Goal: Task Accomplishment & Management: Manage account settings

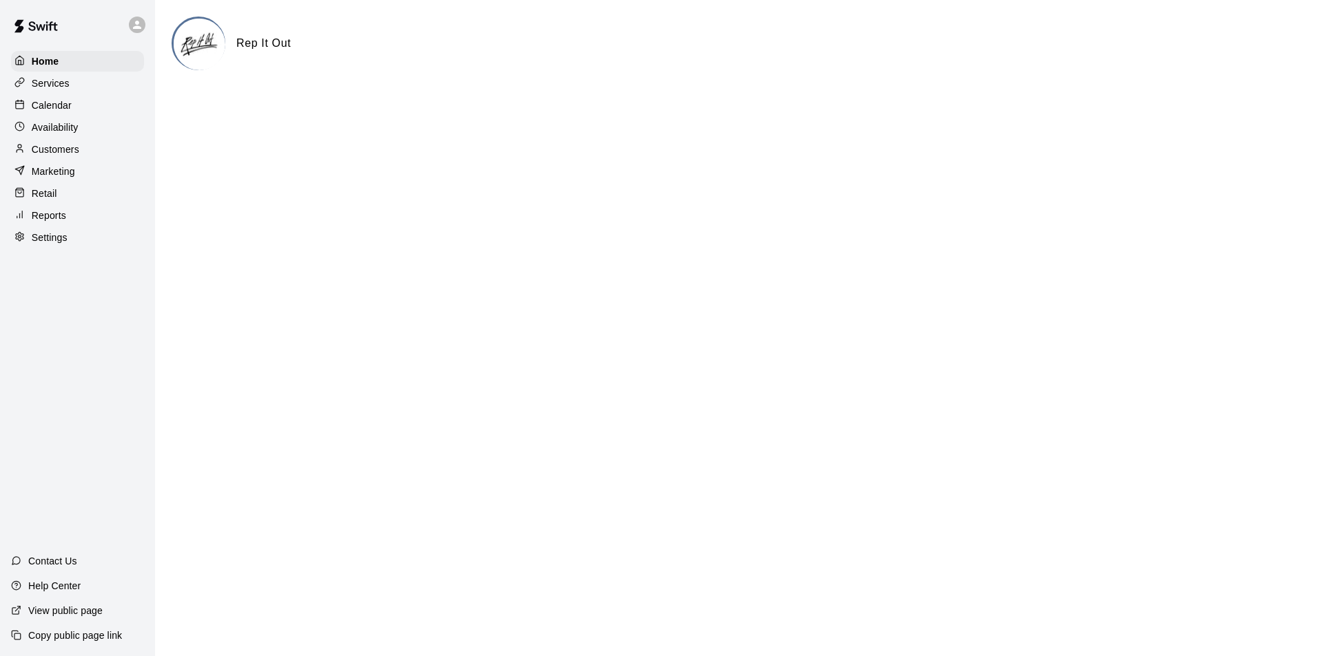
click at [79, 128] on div "Availability" at bounding box center [77, 127] width 133 height 21
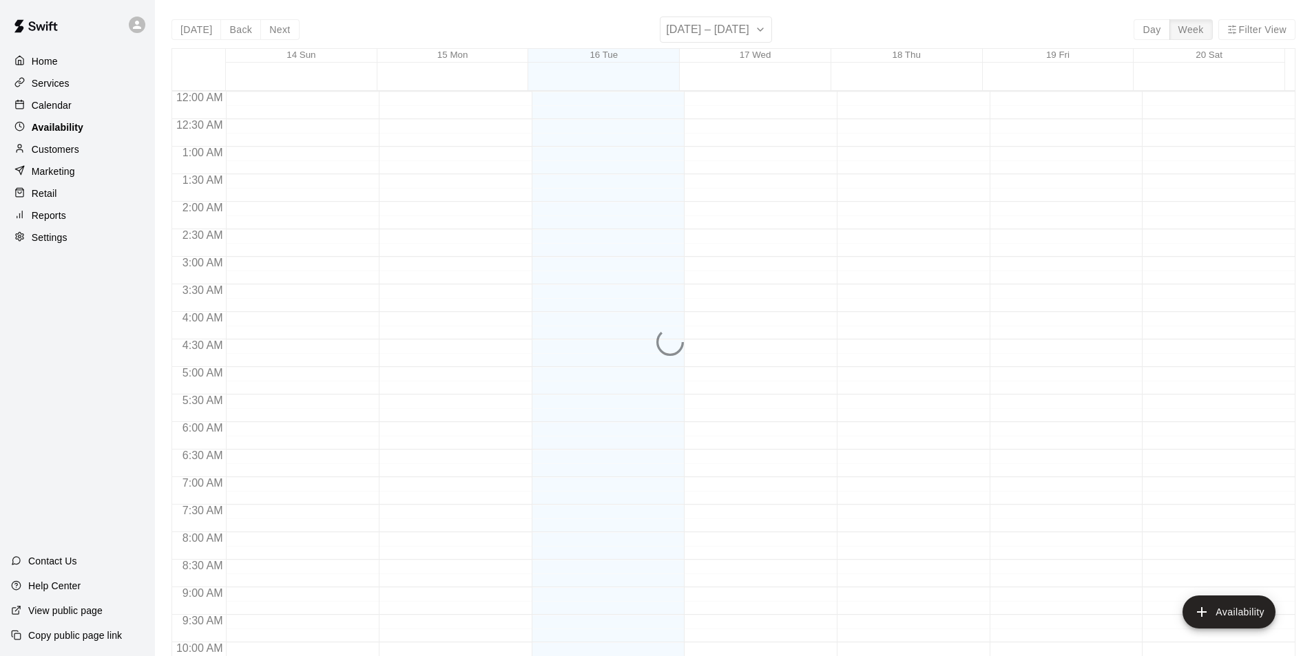
scroll to position [743, 0]
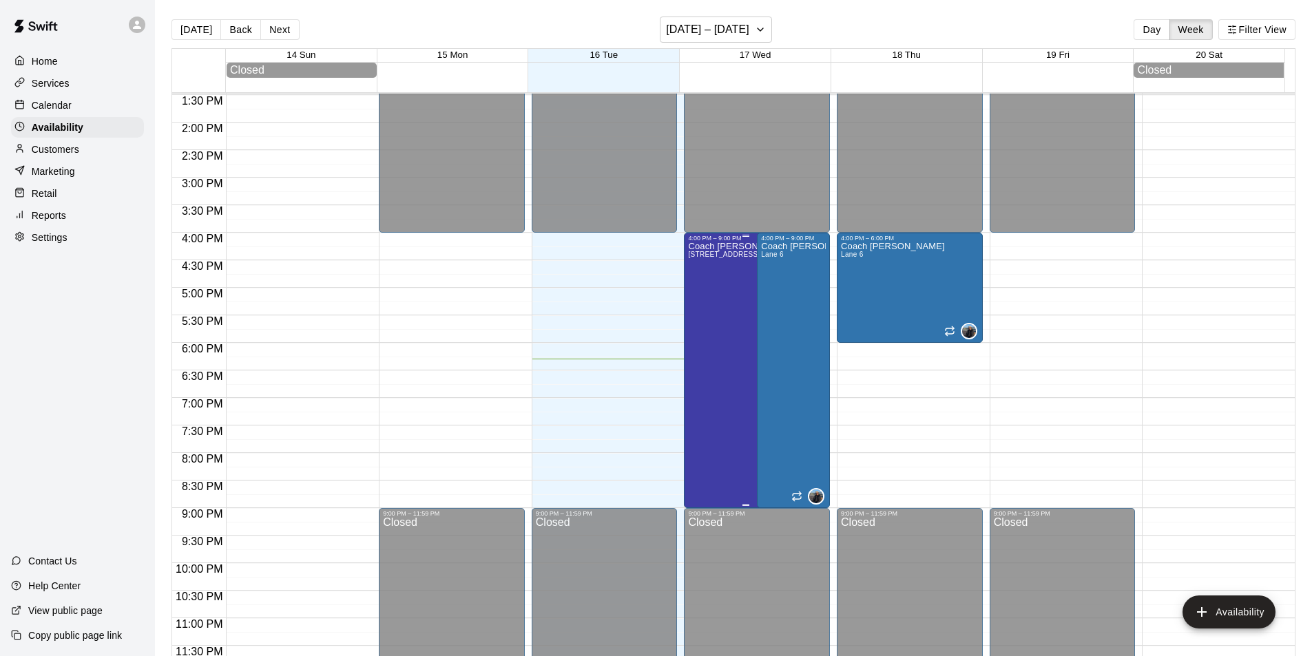
click at [701, 280] on div "Coach [PERSON_NAME][STREET_ADDRESS][PERSON_NAME]" at bounding box center [740, 570] width 104 height 656
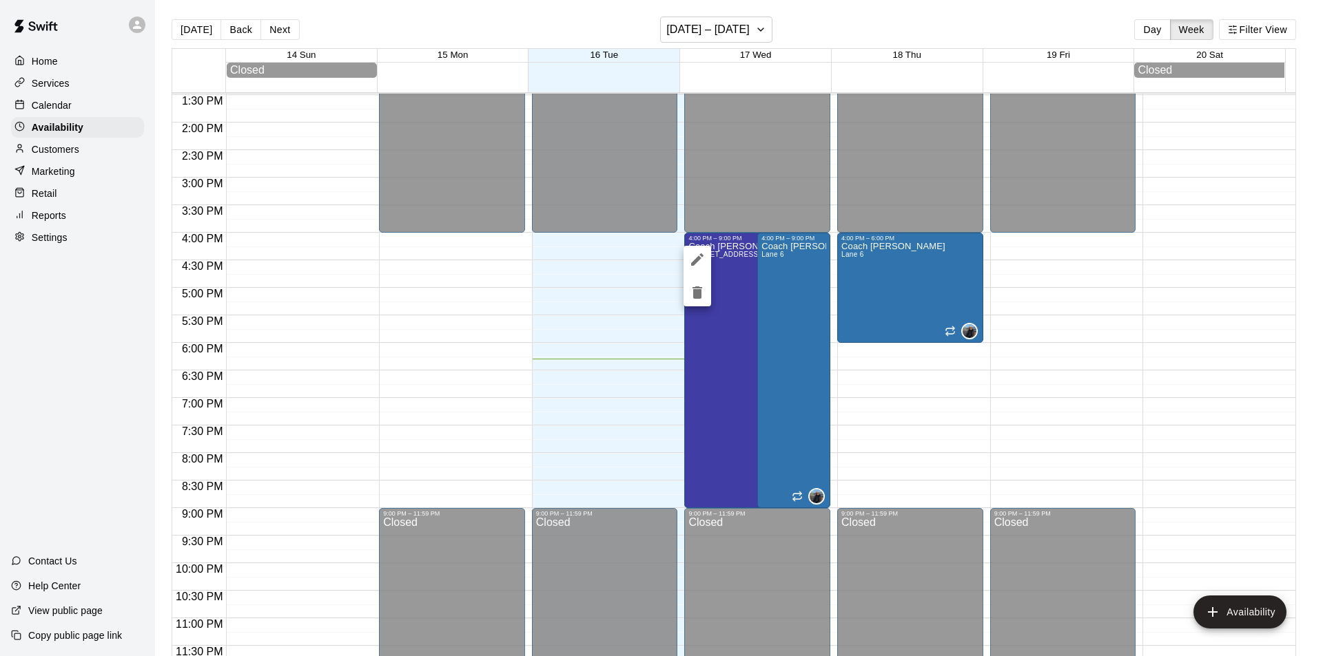
click at [692, 293] on icon "delete" at bounding box center [697, 292] width 17 height 17
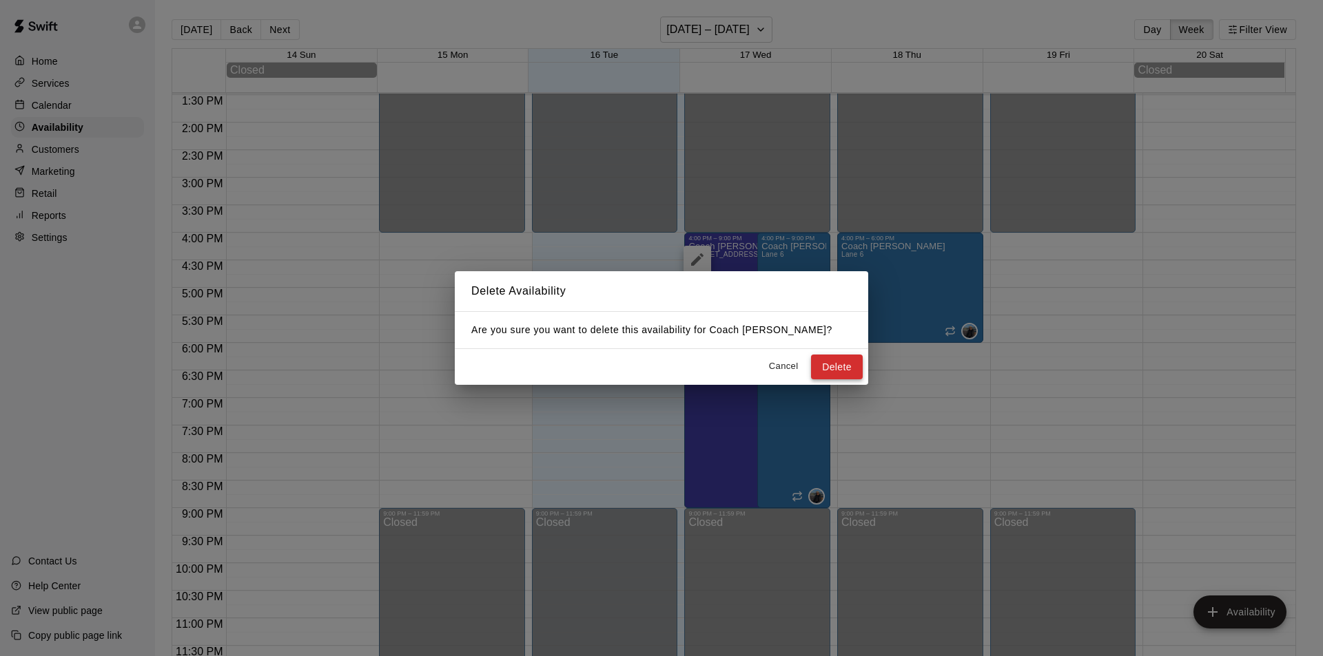
click at [842, 372] on button "Delete" at bounding box center [837, 367] width 52 height 25
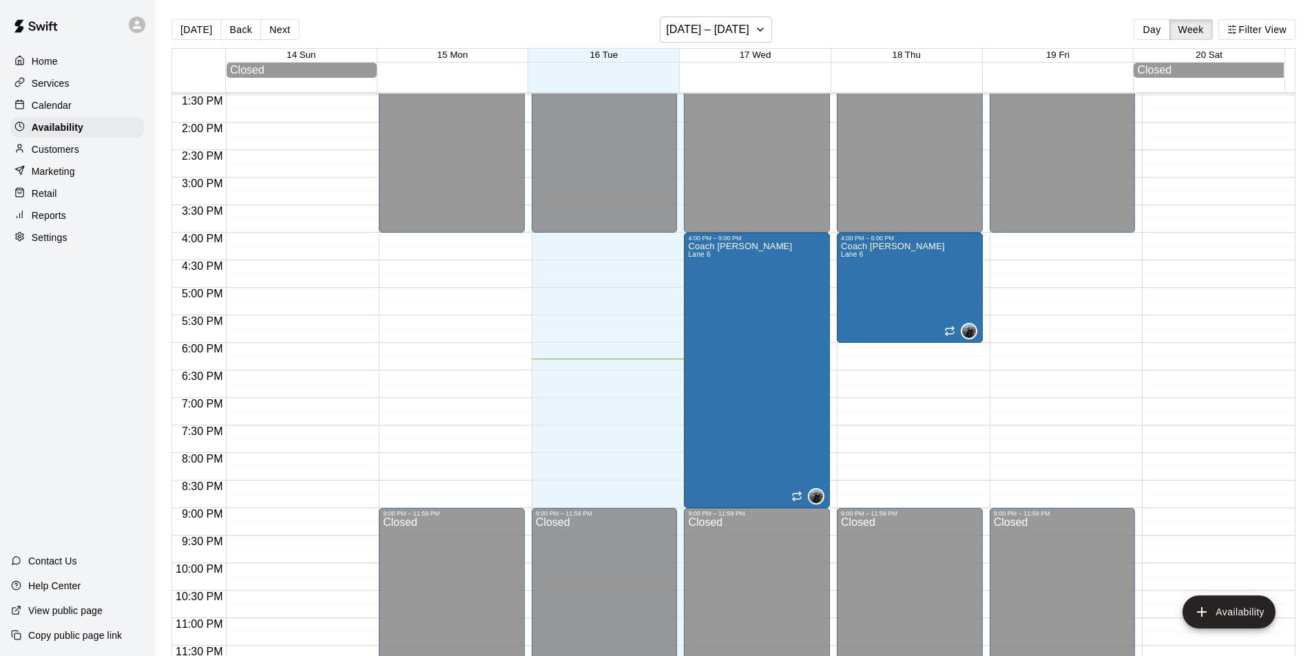
click at [52, 112] on p "Calendar" at bounding box center [52, 106] width 40 height 14
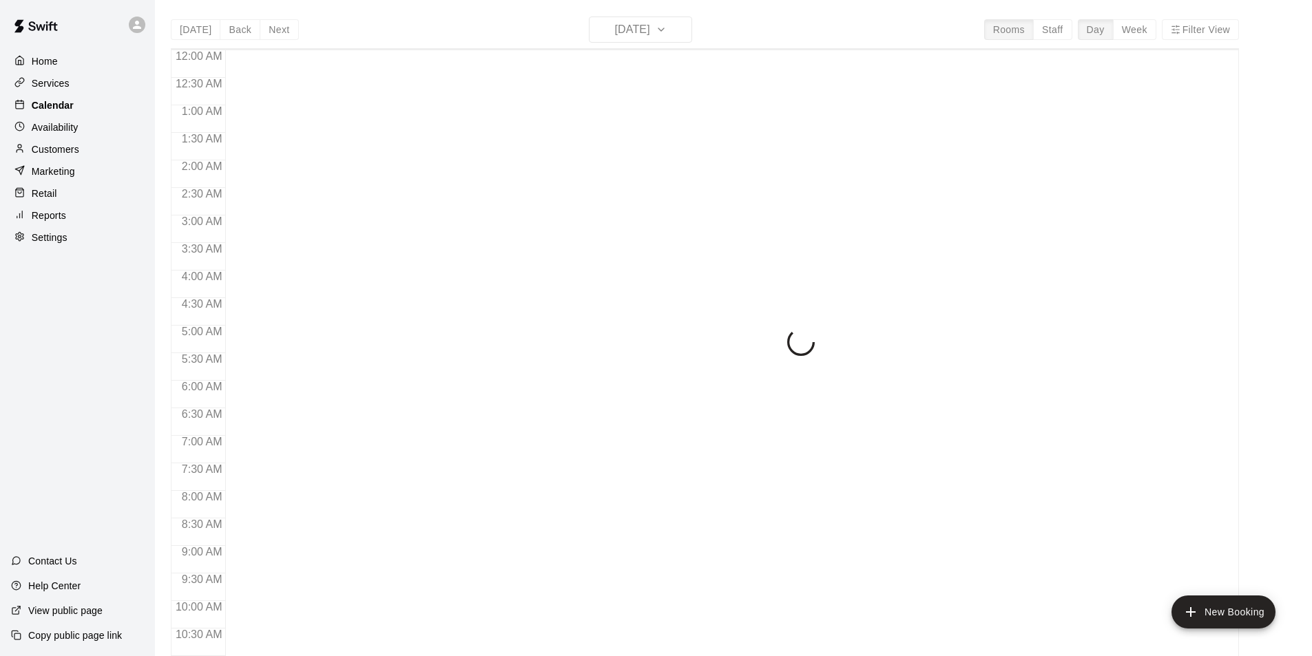
scroll to position [701, 0]
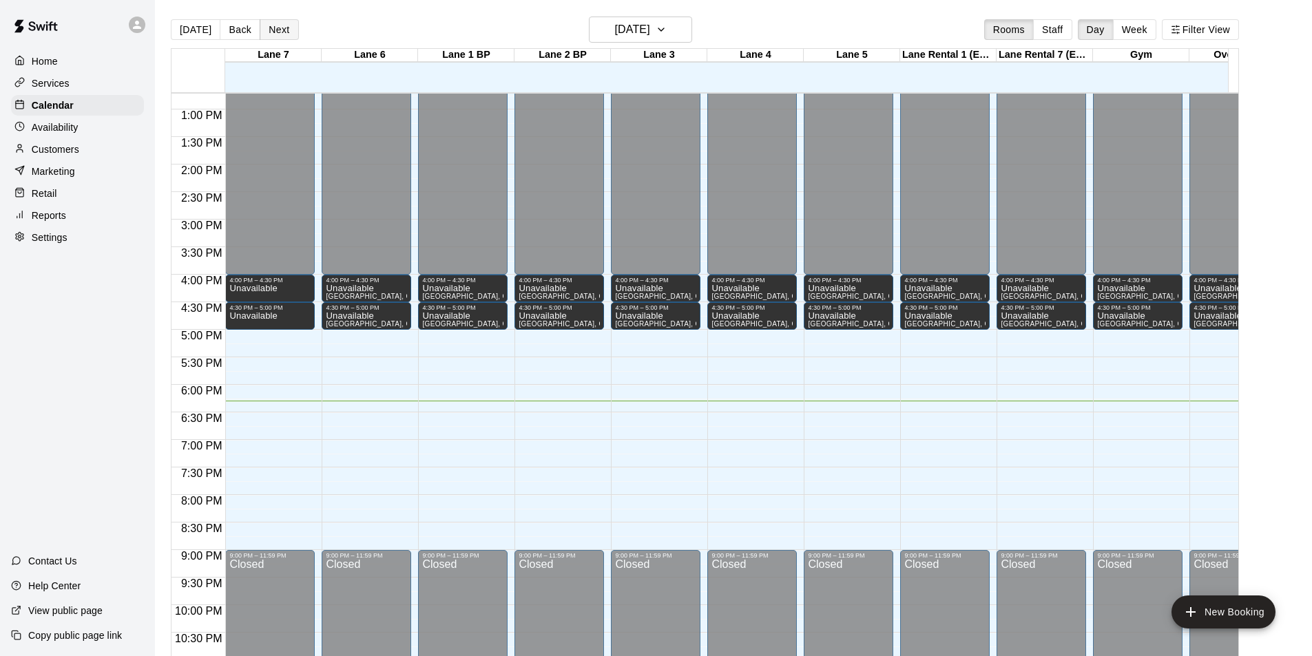
click at [284, 26] on button "Next" at bounding box center [279, 29] width 39 height 21
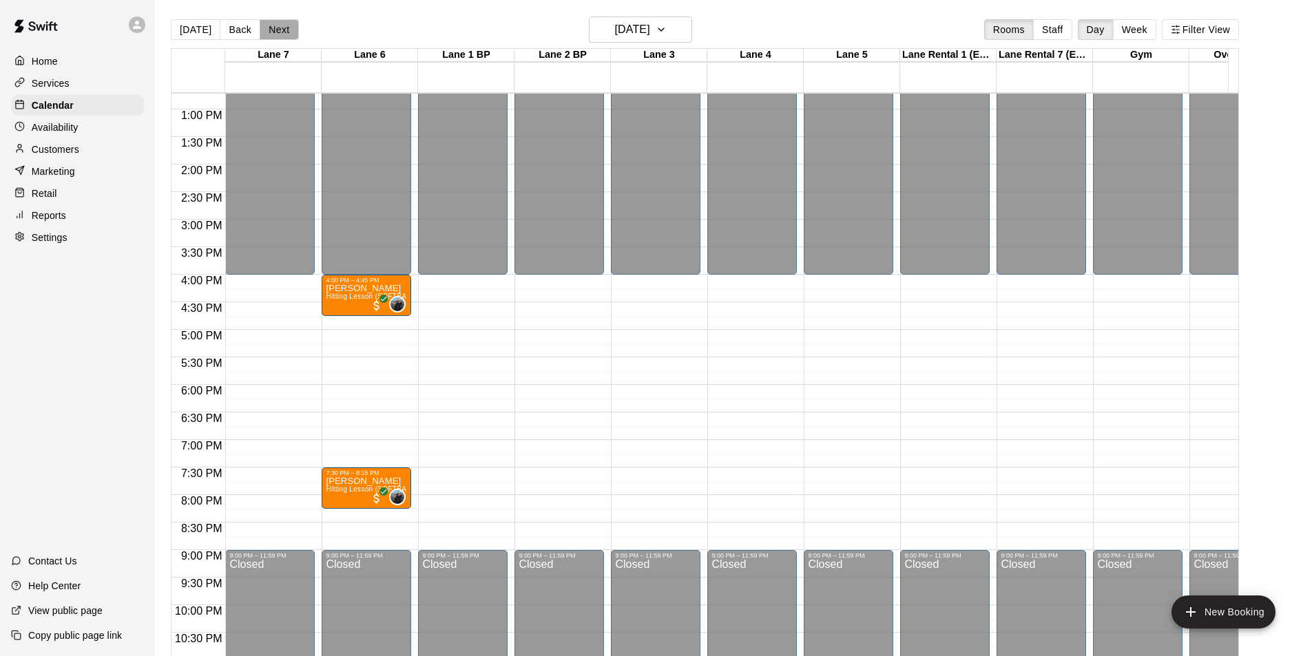
click at [280, 28] on button "Next" at bounding box center [279, 29] width 39 height 21
